Goal: Transaction & Acquisition: Purchase product/service

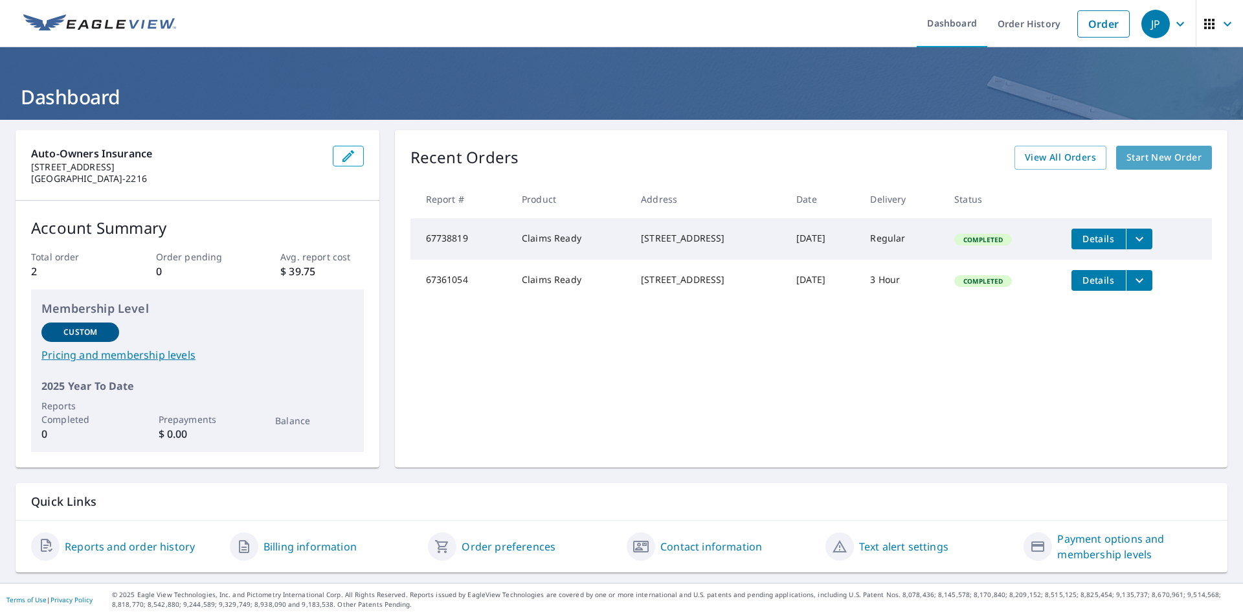
click at [1132, 157] on span "Start New Order" at bounding box center [1163, 158] width 75 height 16
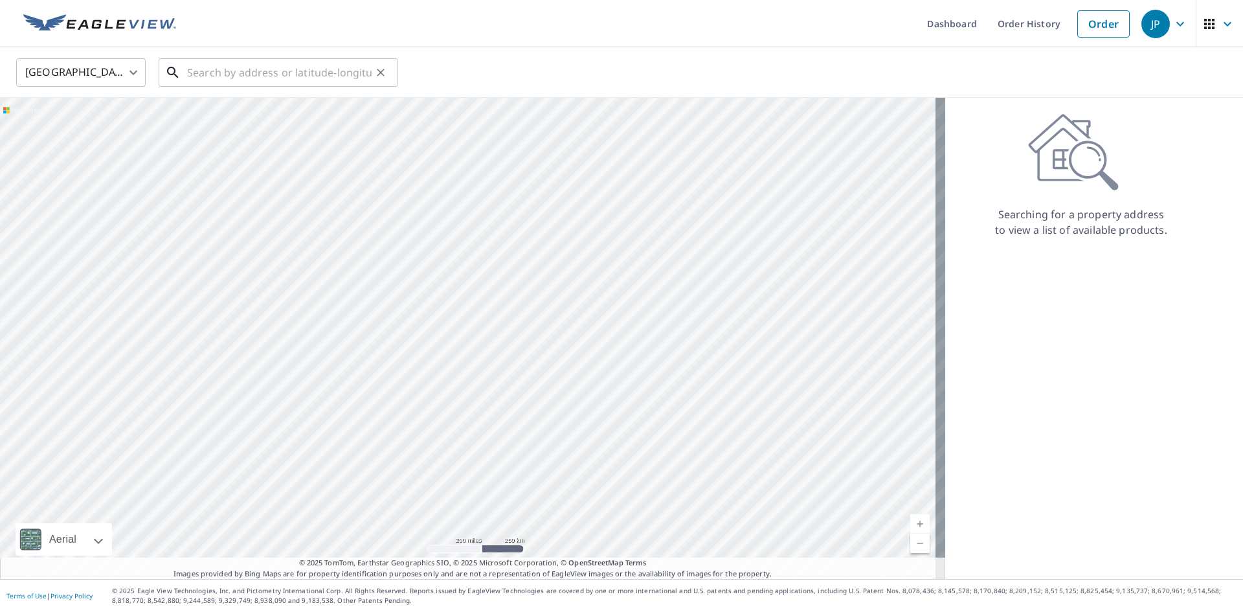
click at [210, 74] on input "text" at bounding box center [279, 72] width 185 height 36
paste input "[PHONE_NUMBER]"
type input "[PHONE_NUMBER]"
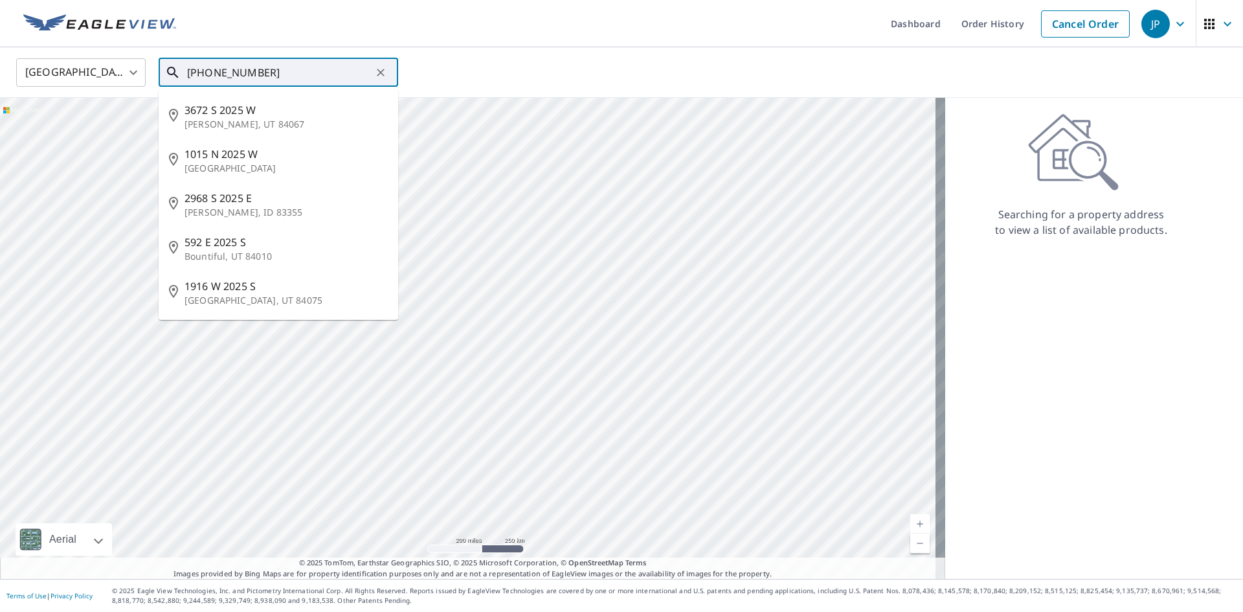
drag, startPoint x: 309, startPoint y: 82, endPoint x: 129, endPoint y: 82, distance: 179.3
click at [129, 82] on div "[GEOGRAPHIC_DATA] [GEOGRAPHIC_DATA] ​ [PHONE_NUMBER] ​ 3672 S [GEOGRAPHIC_DATA]…" at bounding box center [616, 72] width 1221 height 30
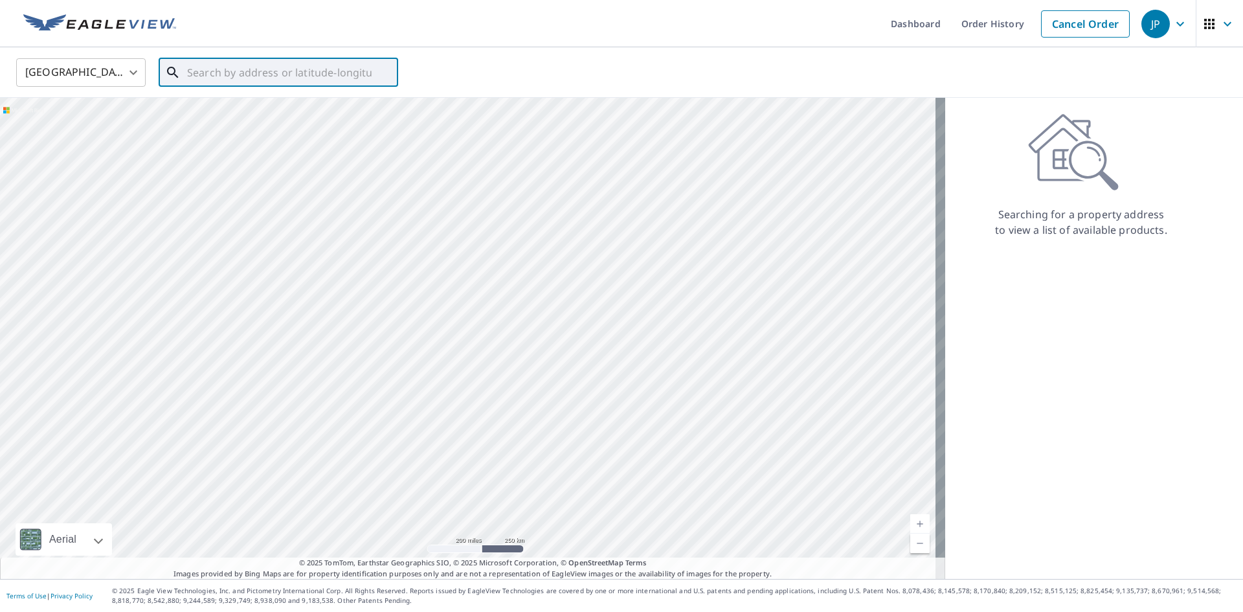
click at [236, 69] on input "text" at bounding box center [279, 72] width 185 height 36
paste input "[STREET_ADDRESS][PERSON_NAME]"
type input "[STREET_ADDRESS][PERSON_NAME]"
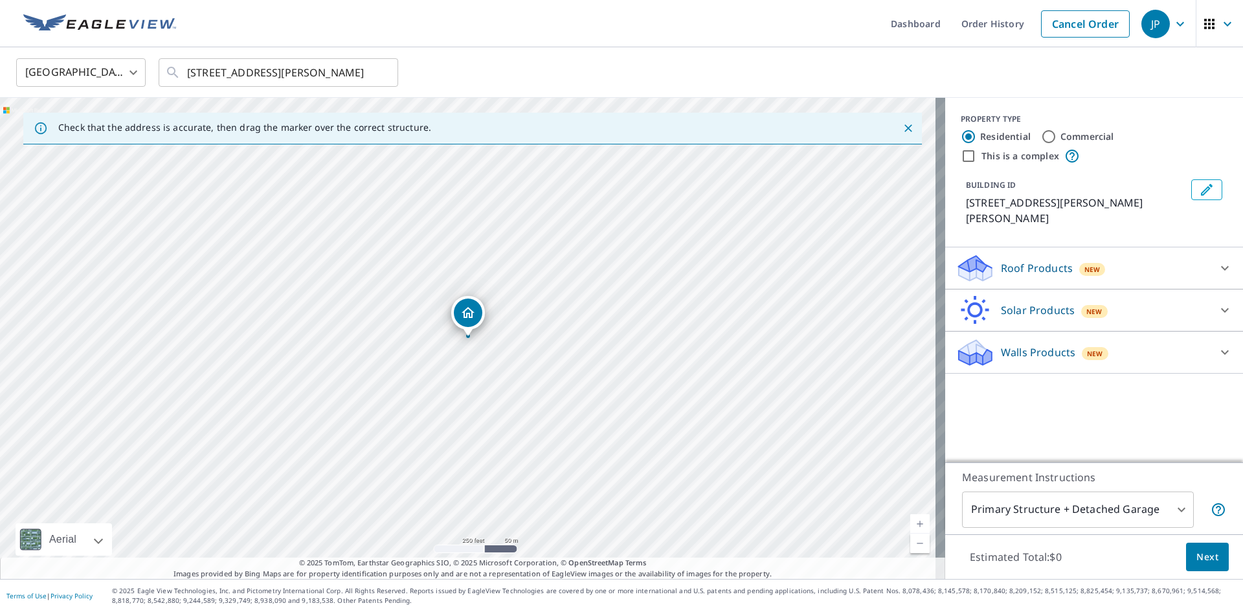
click at [1217, 260] on icon at bounding box center [1225, 268] width 16 height 16
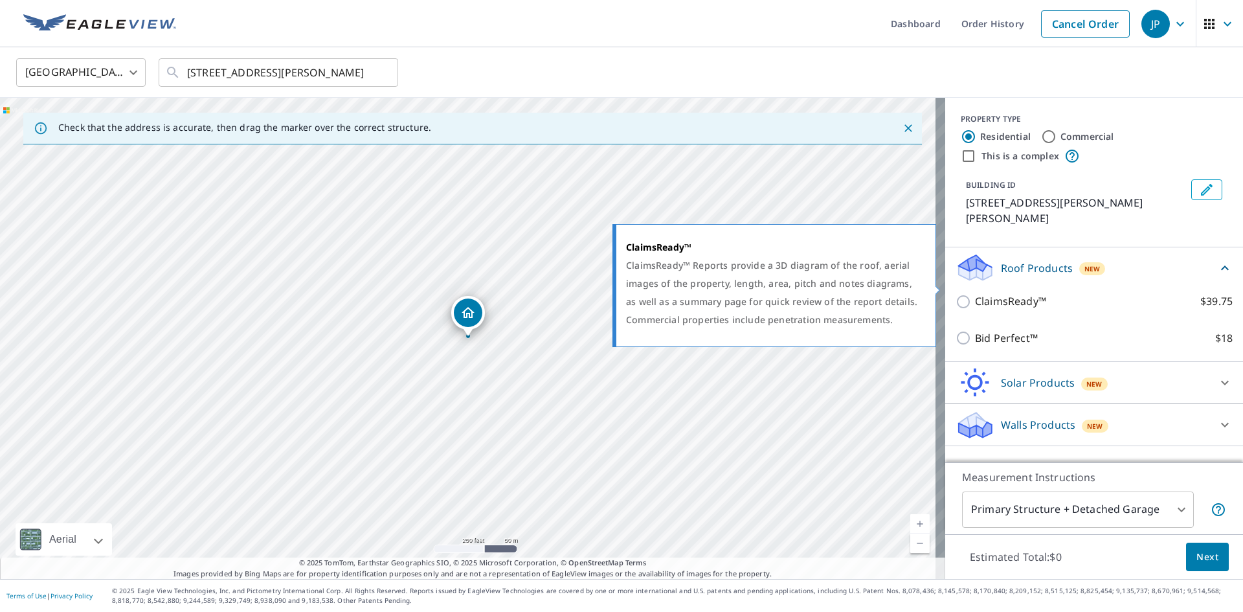
click at [956, 294] on input "ClaimsReady™ $39.75" at bounding box center [965, 302] width 19 height 16
checkbox input "true"
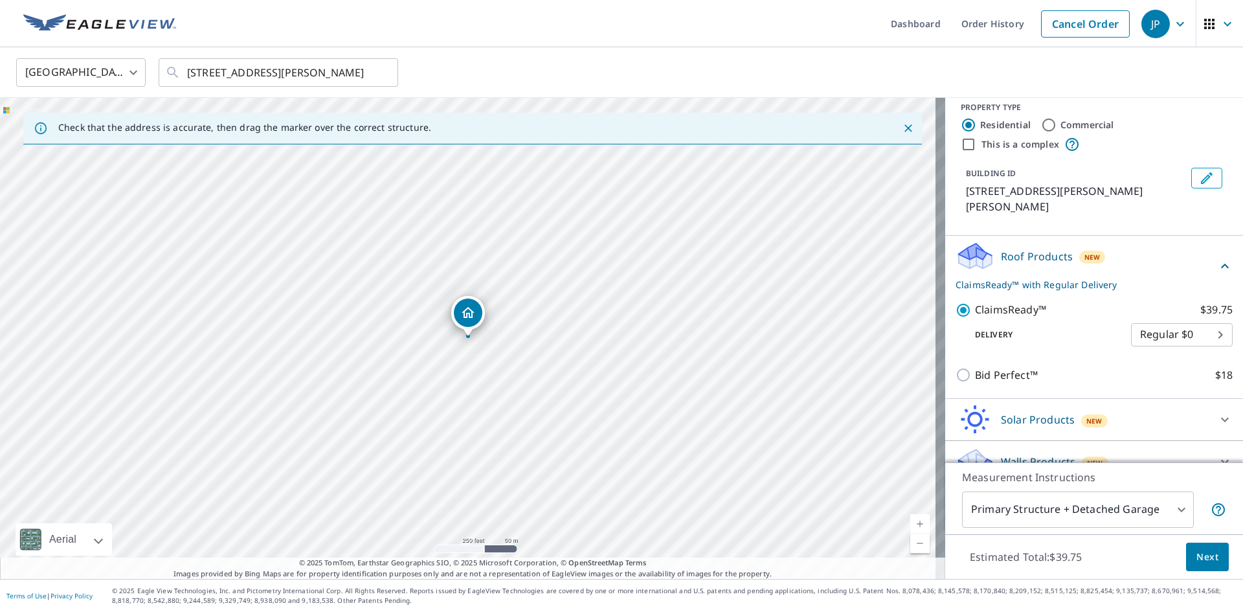
scroll to position [17, 0]
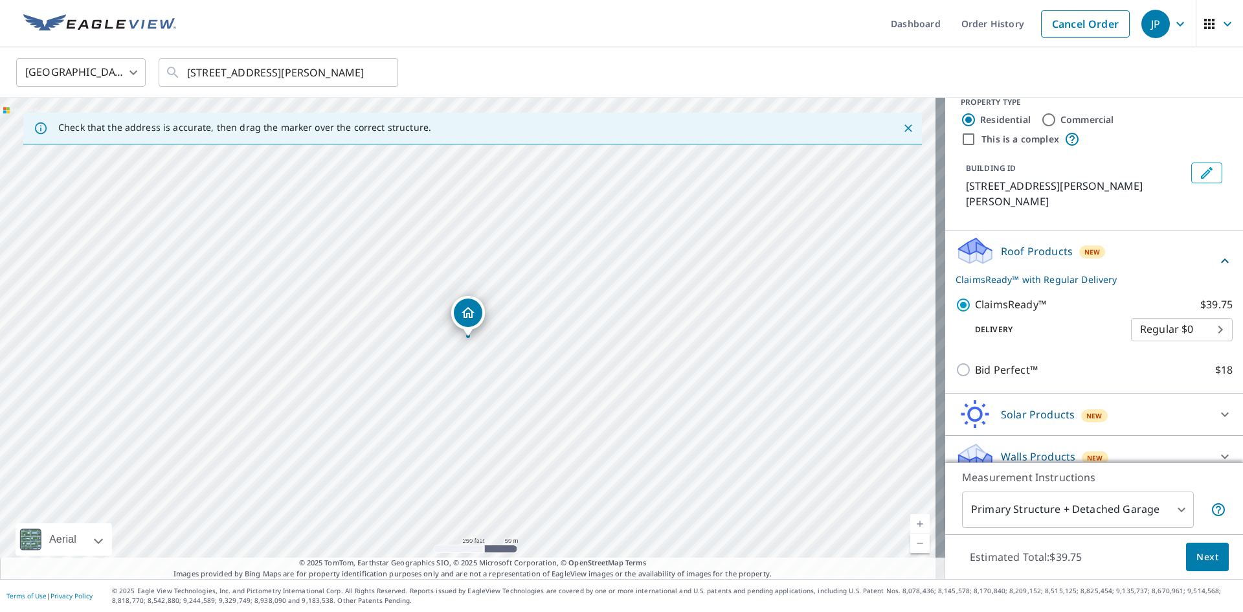
click at [1196, 552] on span "Next" at bounding box center [1207, 557] width 22 height 16
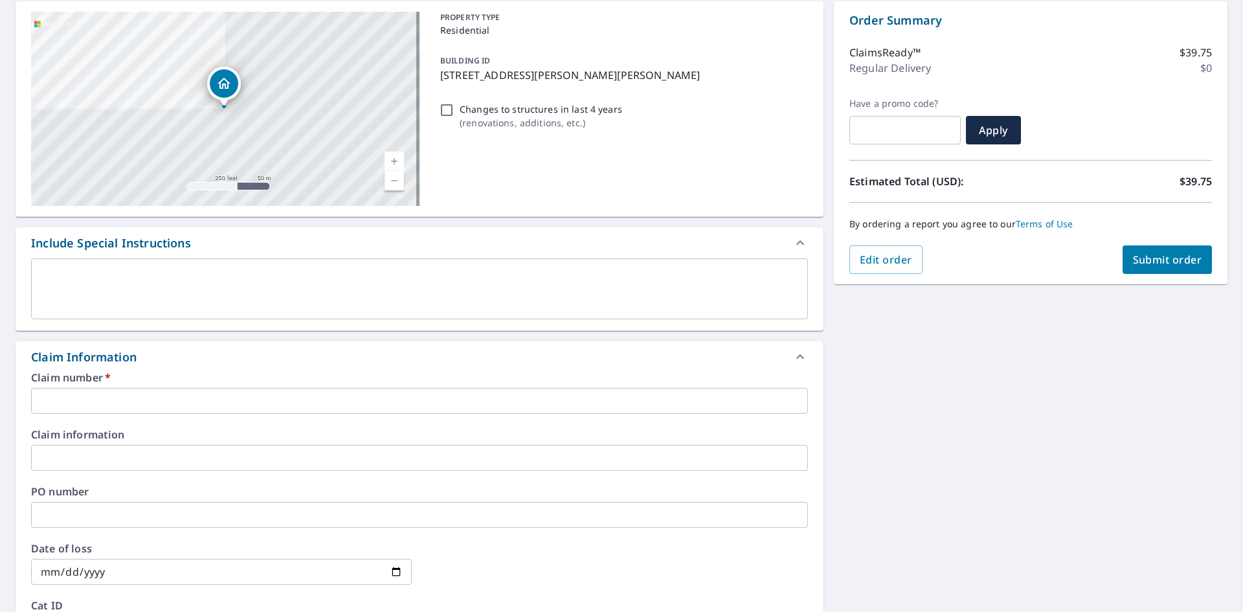
scroll to position [129, 0]
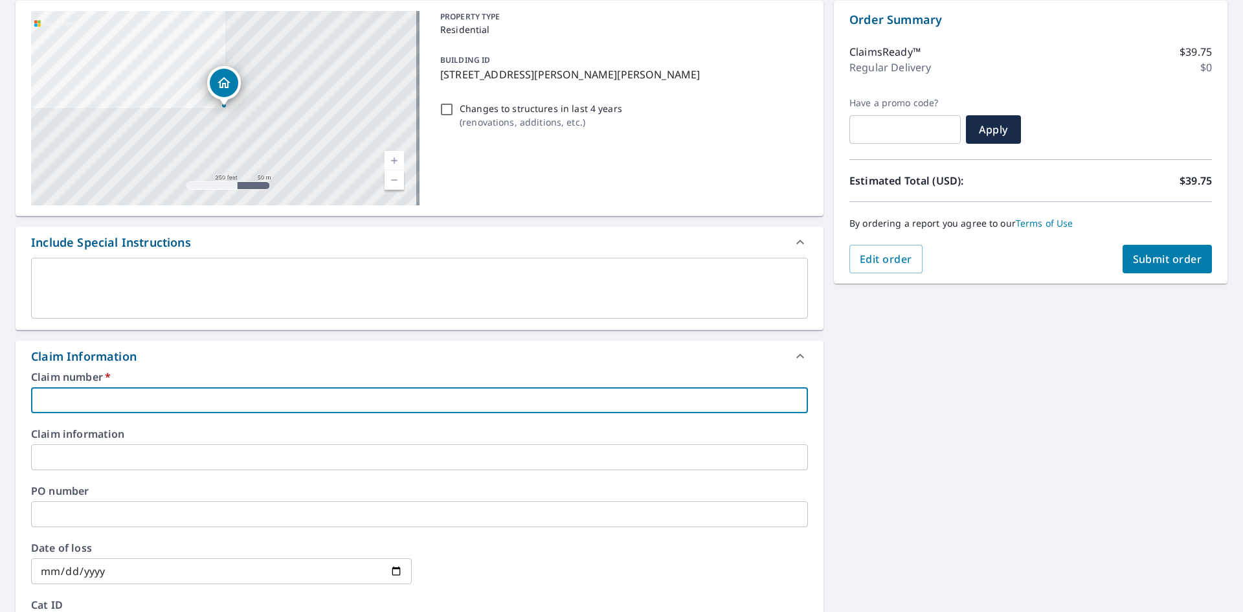
click at [105, 394] on input "text" at bounding box center [419, 400] width 777 height 26
paste input "[PHONE_NUMBER]"
type input "[PHONE_NUMBER]"
click at [116, 452] on input "text" at bounding box center [419, 457] width 777 height 26
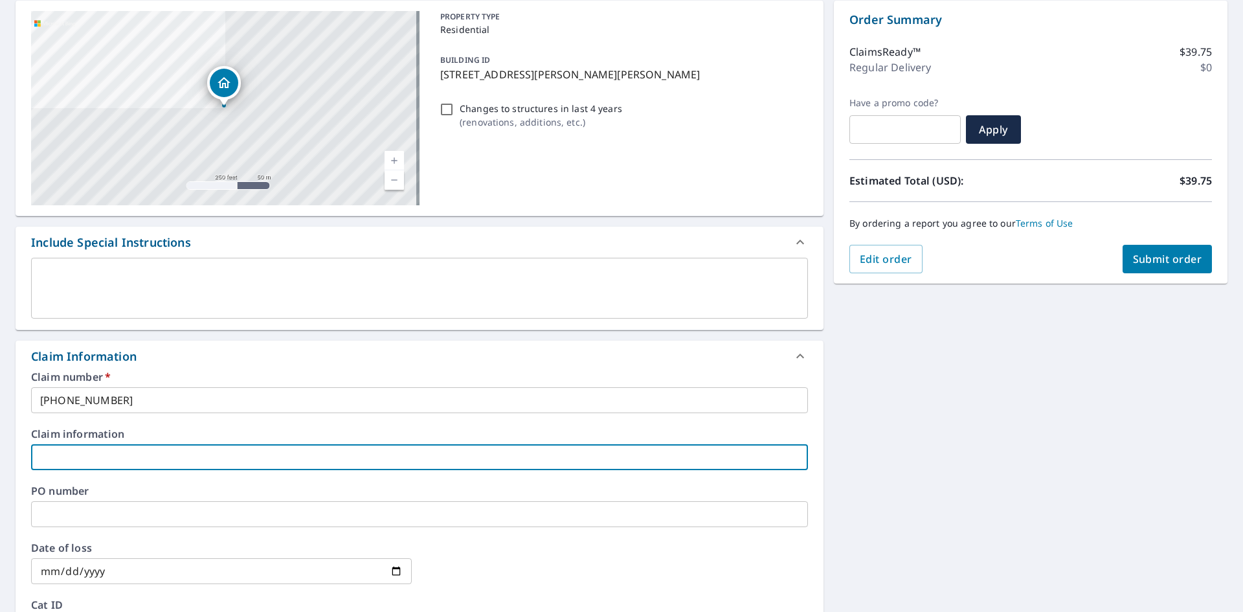
click at [128, 460] on input "text" at bounding box center [419, 457] width 777 height 26
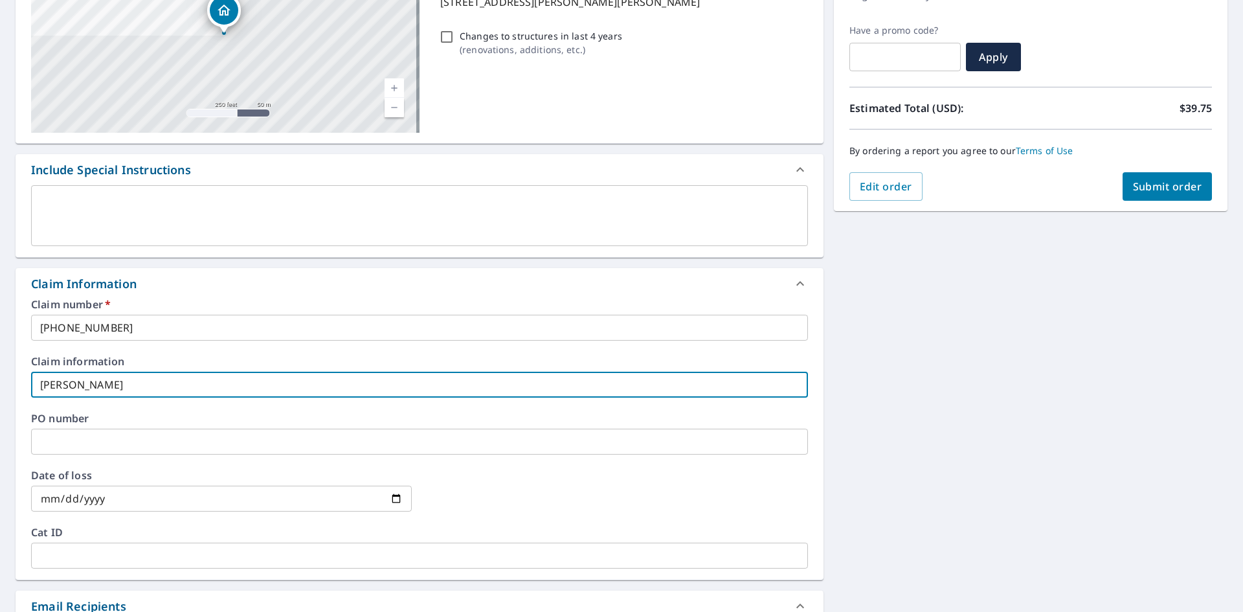
scroll to position [324, 0]
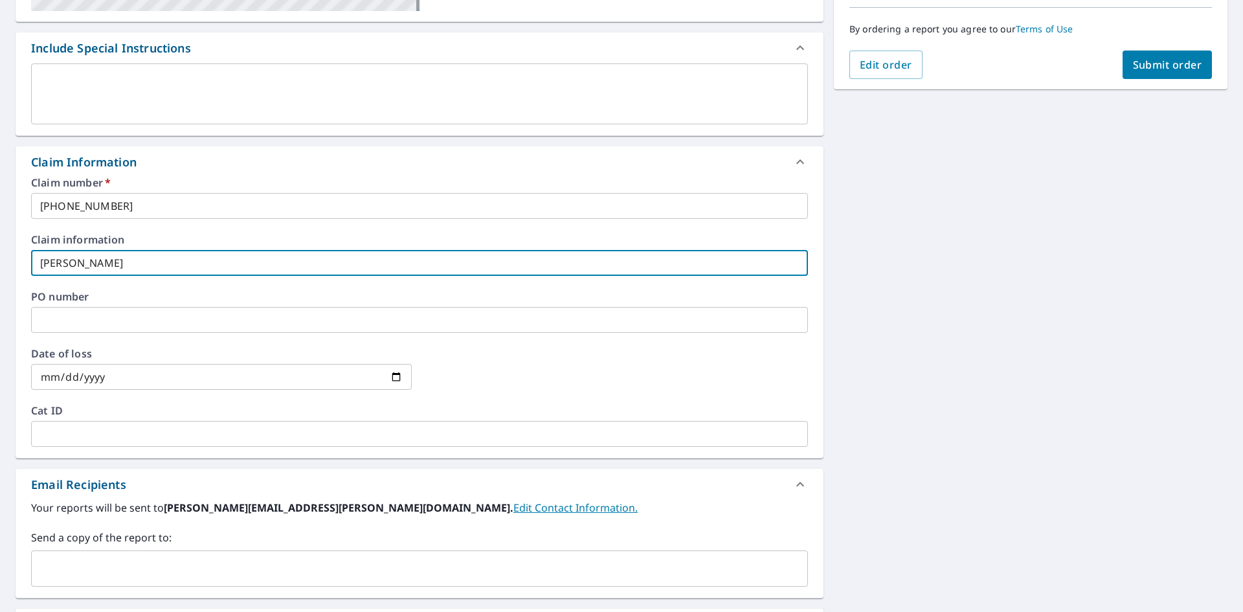
type input "[PERSON_NAME]"
click at [117, 372] on input "date" at bounding box center [221, 377] width 381 height 26
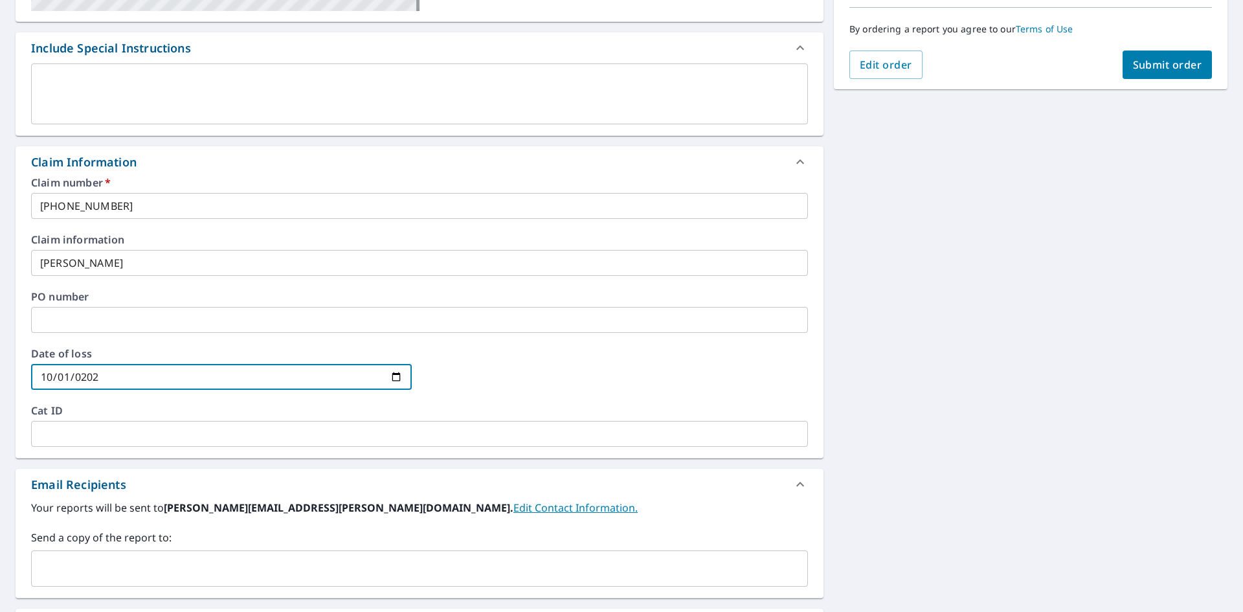
type input "[DATE]"
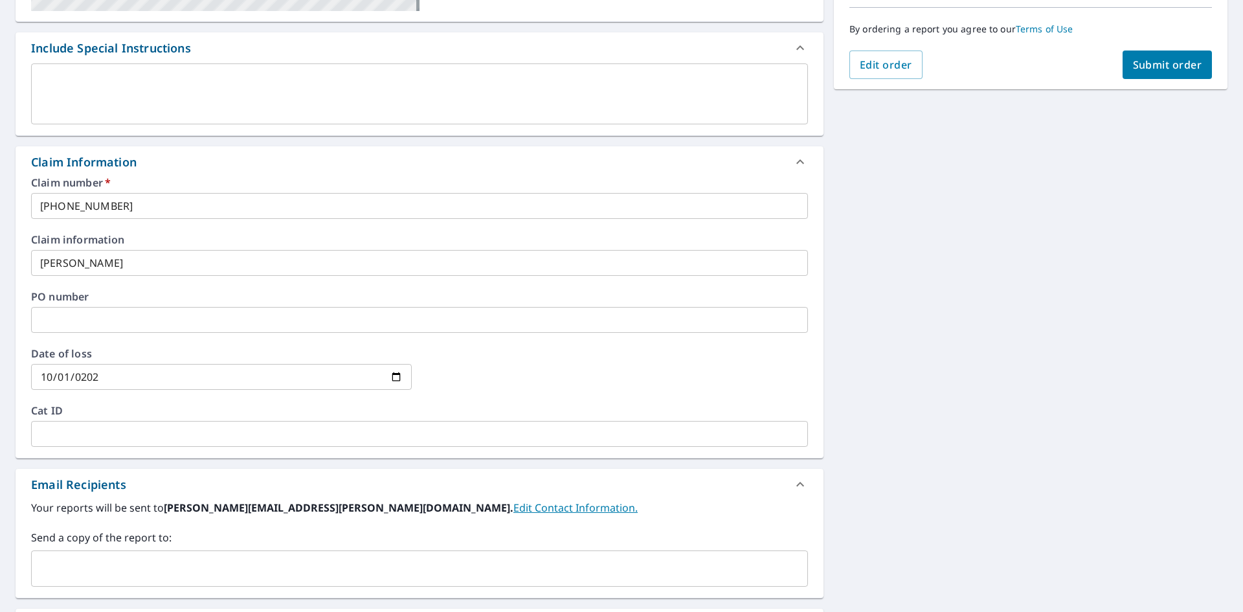
click at [1007, 334] on div "[STREET_ADDRESS][PERSON_NAME] A standard road map Aerial A detailed look from a…" at bounding box center [621, 271] width 1243 height 950
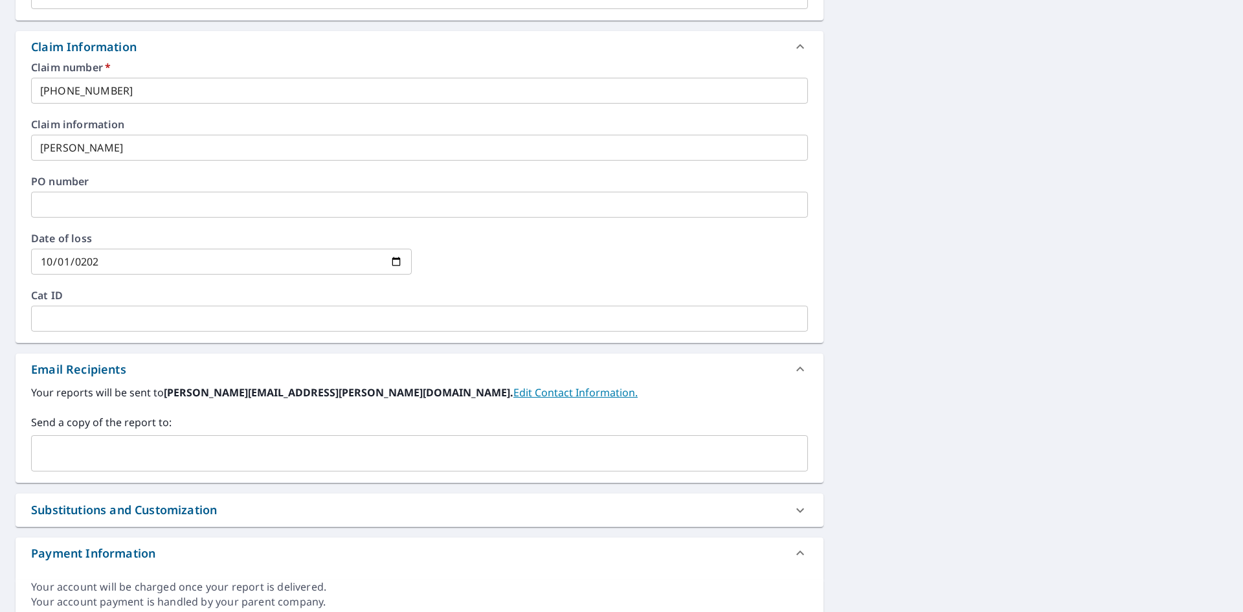
scroll to position [491, 0]
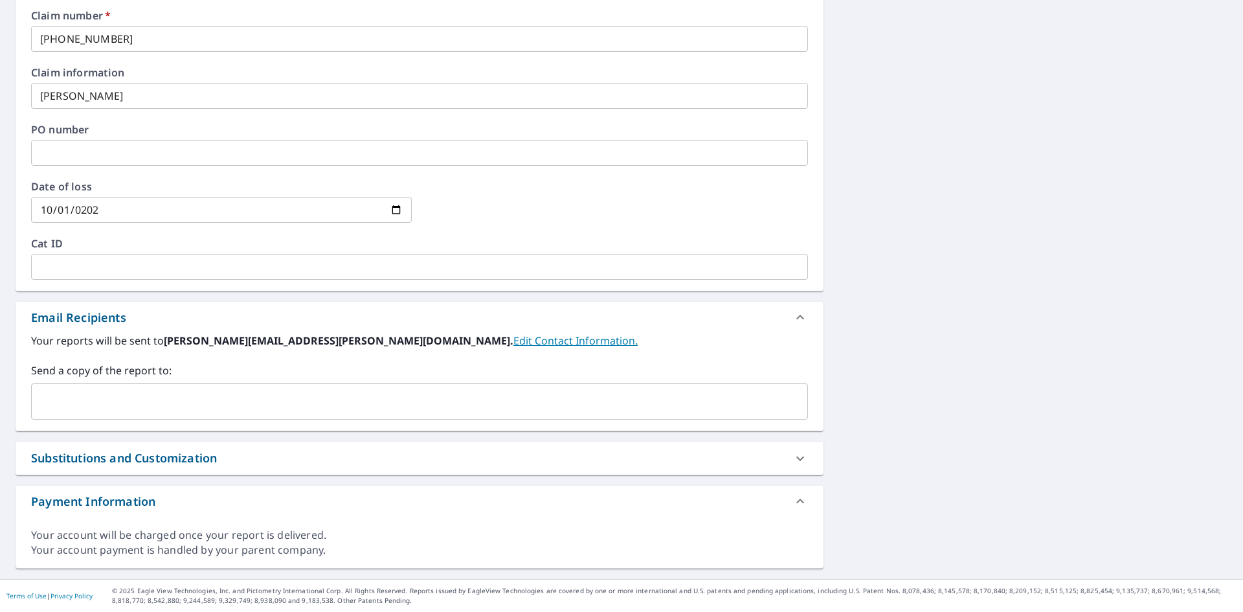
click at [180, 417] on div "​" at bounding box center [419, 401] width 777 height 36
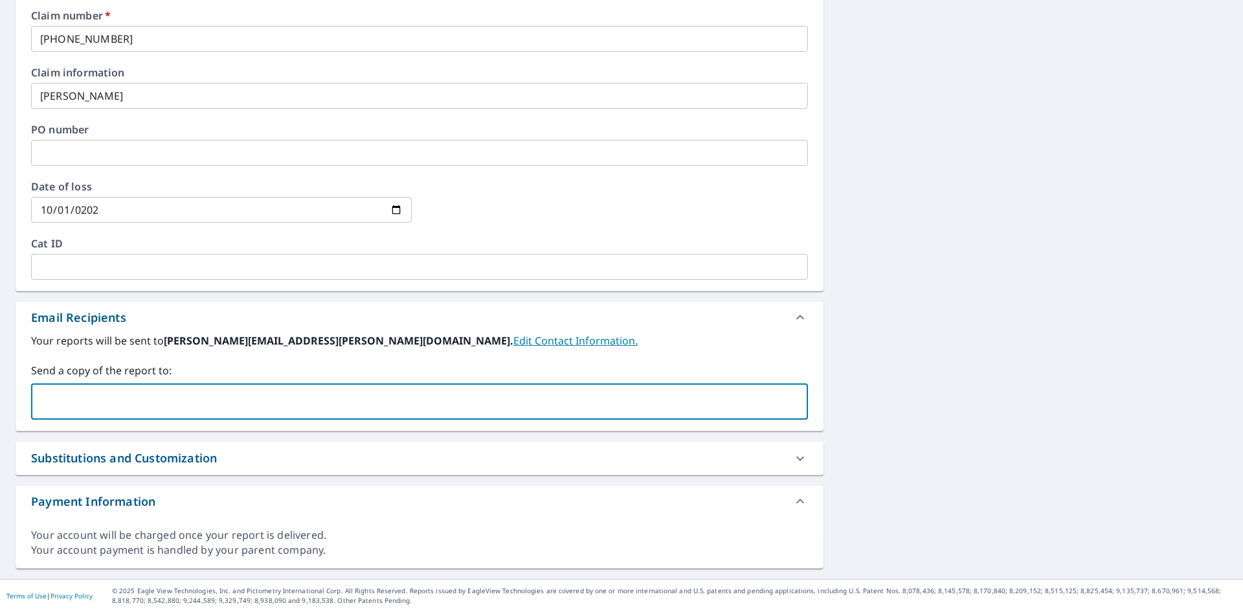
click at [183, 383] on div "Send a copy of the report to: ​" at bounding box center [419, 391] width 777 height 57
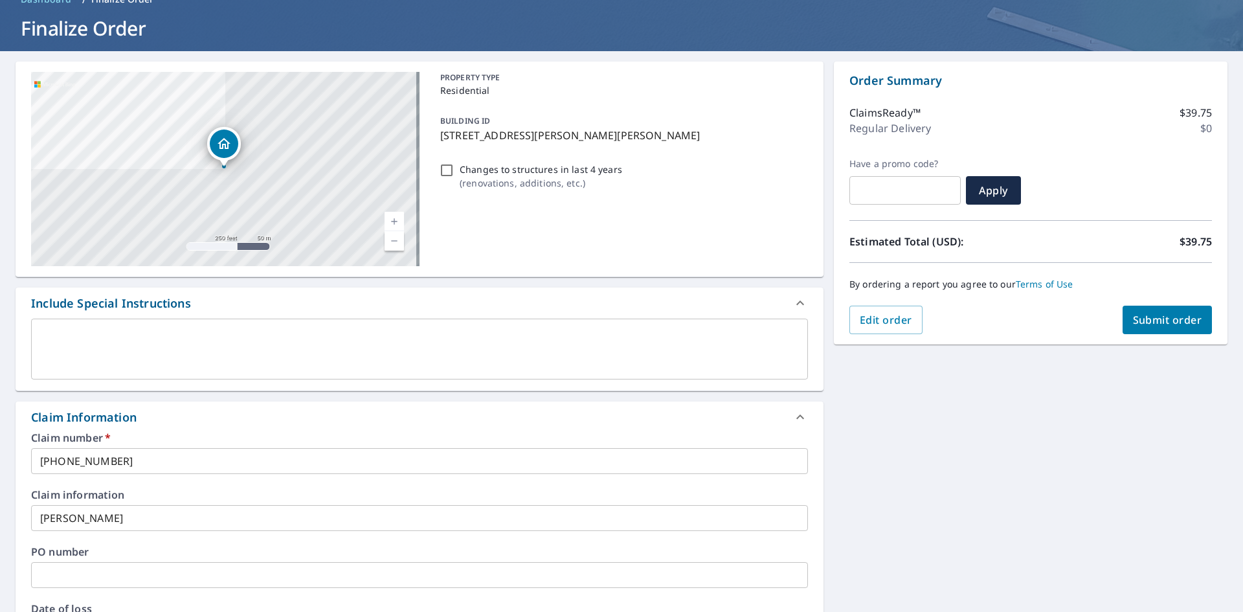
scroll to position [0, 0]
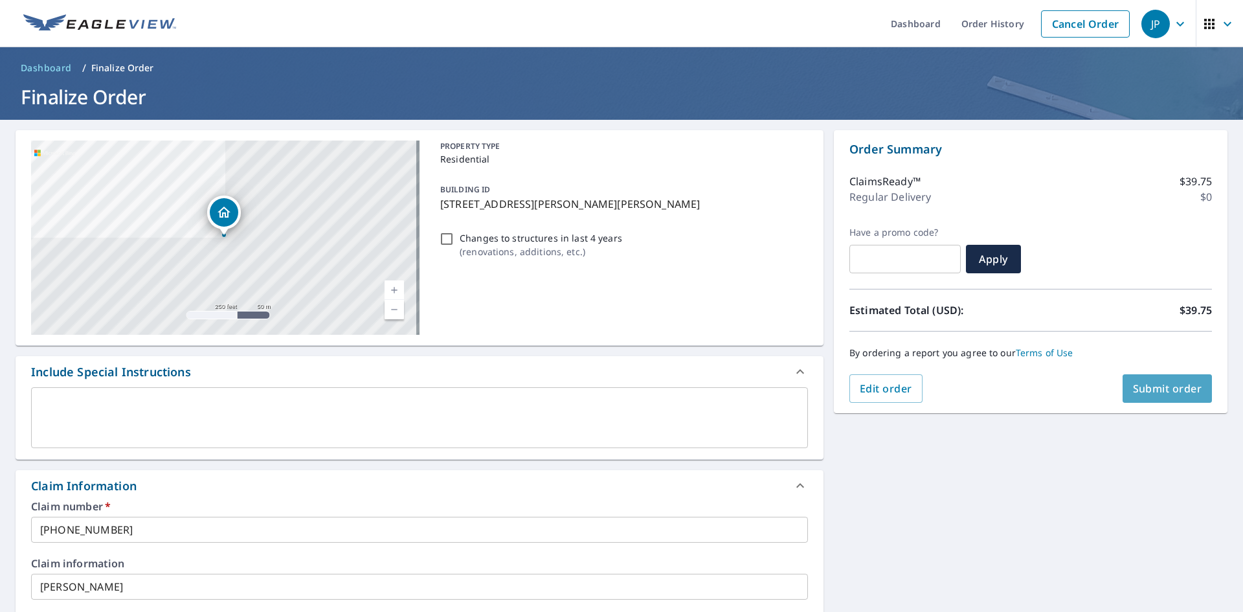
click at [1166, 386] on span "Submit order" at bounding box center [1167, 388] width 69 height 14
